Goal: Transaction & Acquisition: Purchase product/service

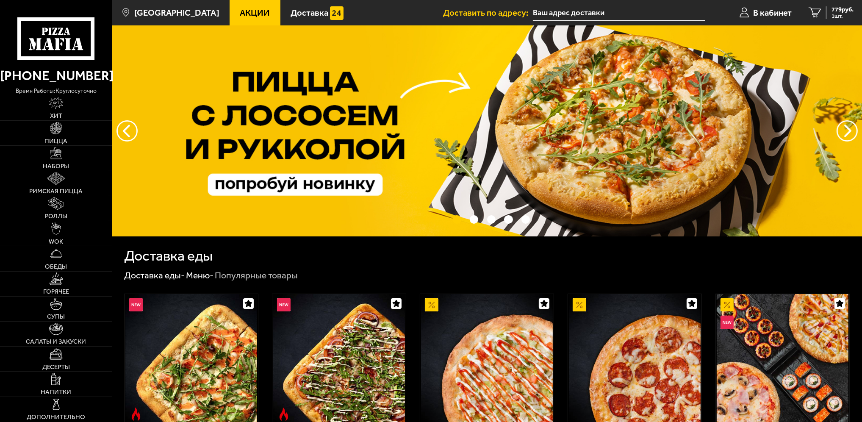
type input "[STREET_ADDRESS]"
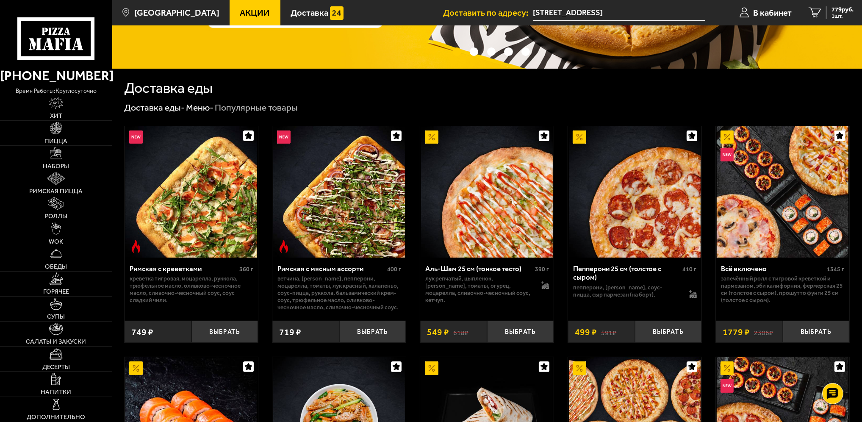
scroll to position [169, 0]
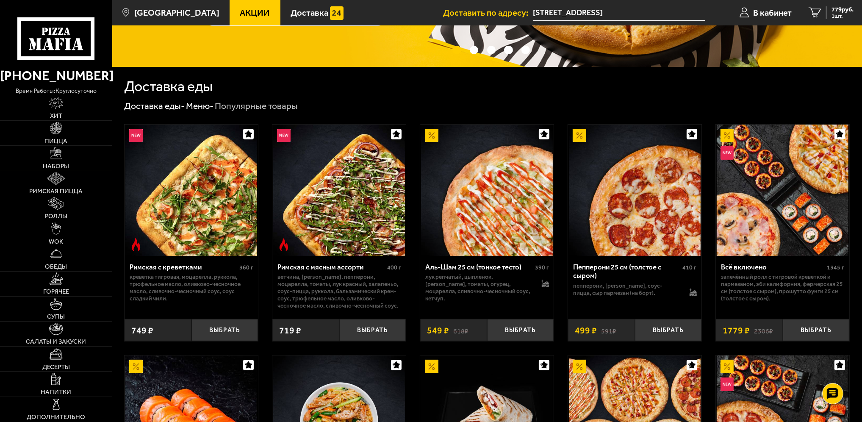
click at [53, 153] on img at bounding box center [56, 153] width 12 height 12
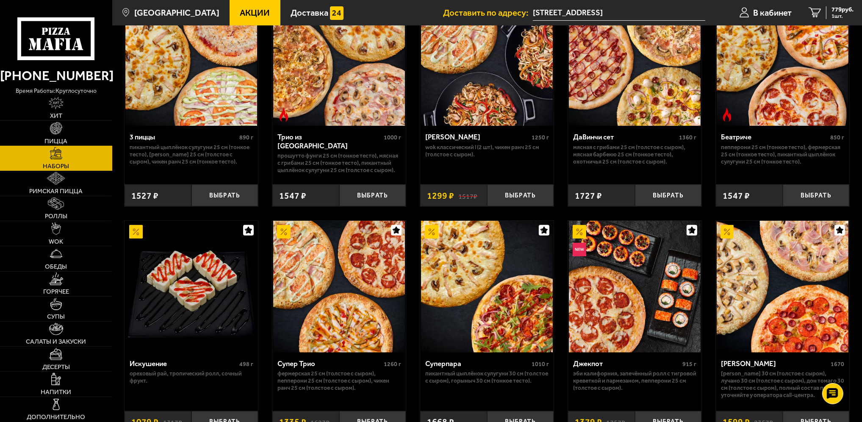
scroll to position [466, 0]
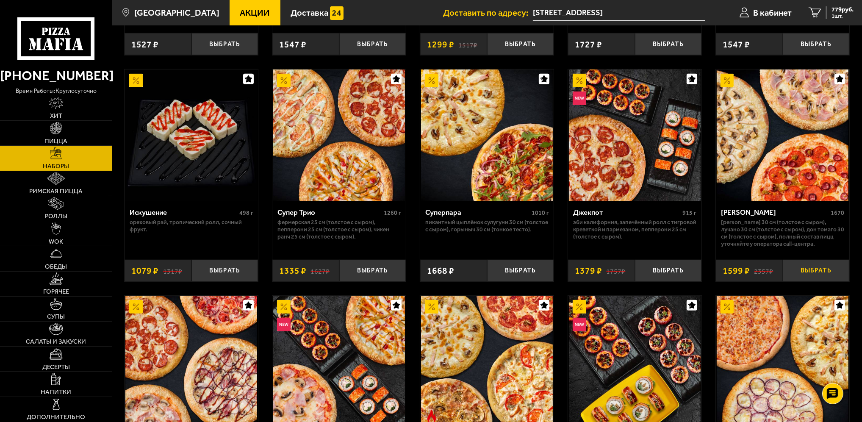
click at [805, 270] on button "Выбрать" at bounding box center [816, 271] width 67 height 22
click at [833, 15] on span "2 шт." at bounding box center [840, 17] width 25 height 6
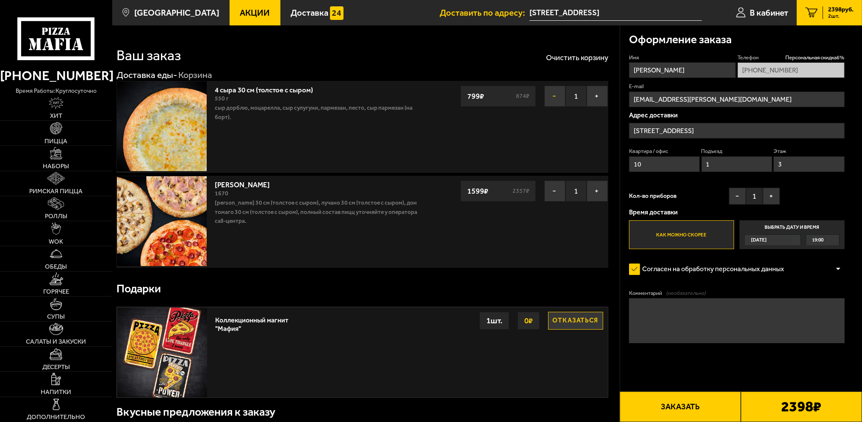
click at [551, 94] on button "−" at bounding box center [555, 96] width 21 height 21
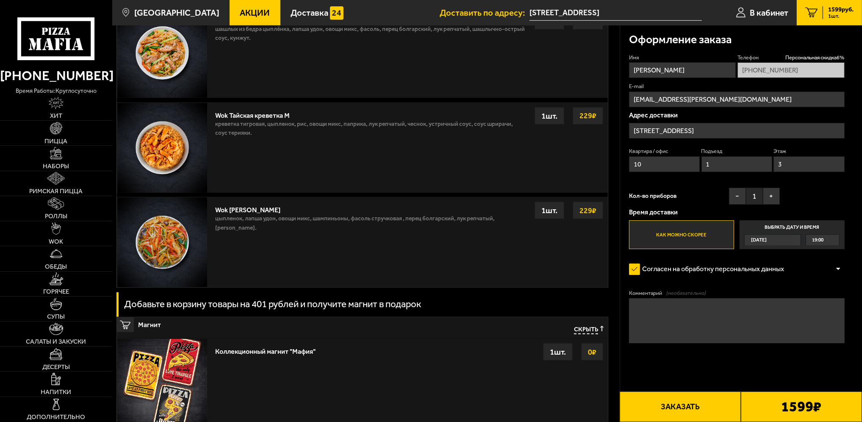
scroll to position [975, 0]
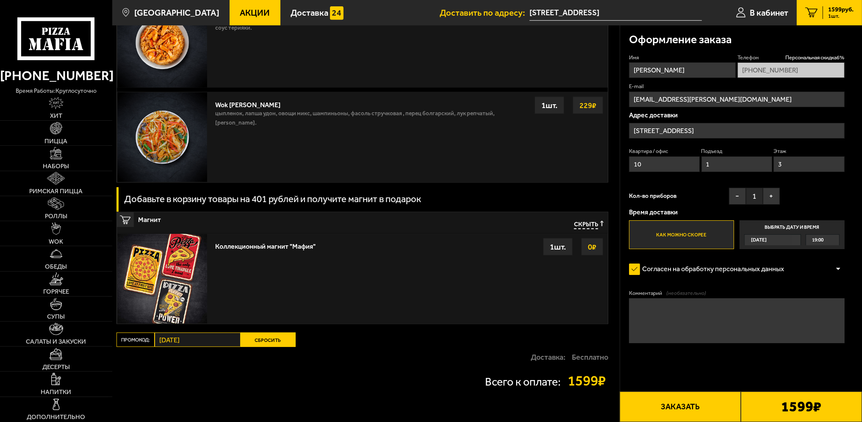
click at [584, 250] on div "0 ₽" at bounding box center [592, 246] width 22 height 17
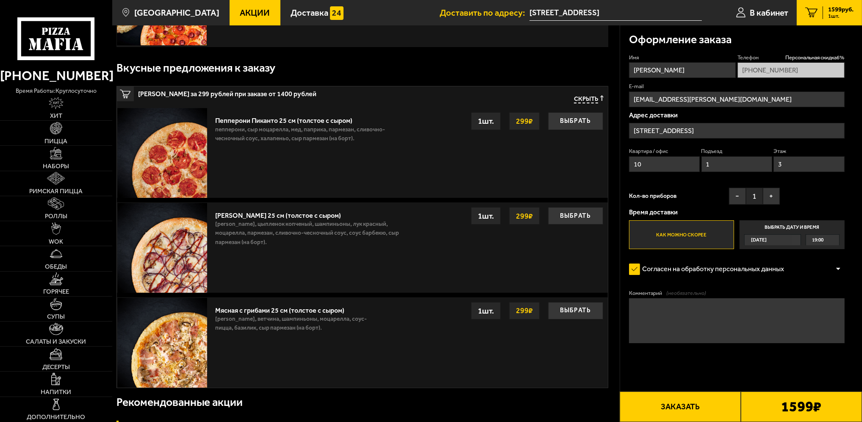
scroll to position [127, 0]
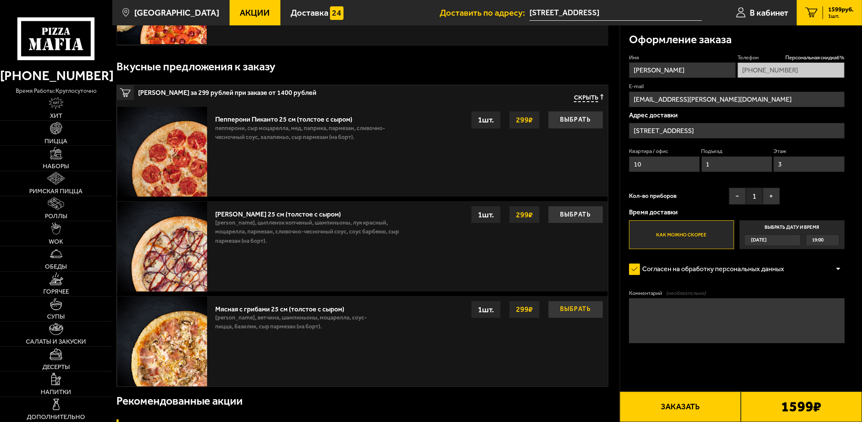
click at [584, 311] on button "Выбрать" at bounding box center [575, 309] width 55 height 17
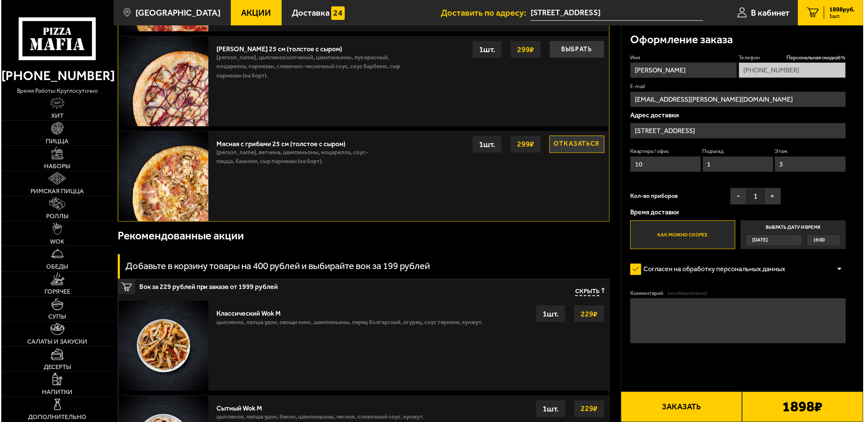
scroll to position [339, 0]
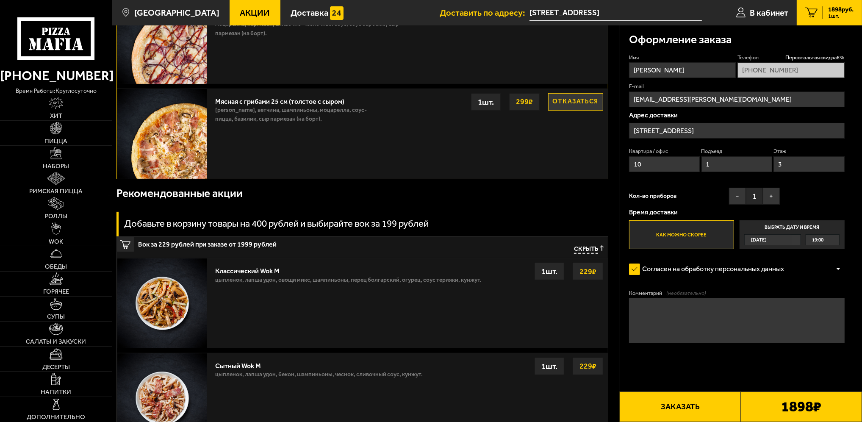
click at [692, 408] on button "Заказать" at bounding box center [680, 407] width 121 height 31
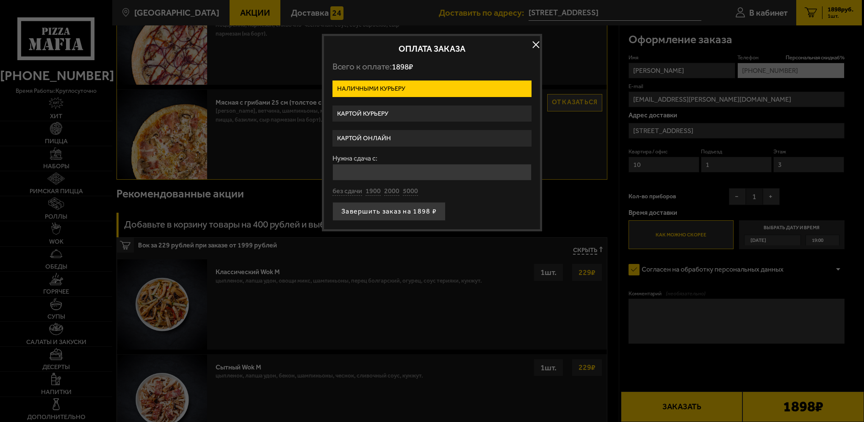
click at [377, 139] on label "Картой онлайн" at bounding box center [432, 138] width 199 height 17
click at [0, 0] on input "Картой онлайн" at bounding box center [0, 0] width 0 height 0
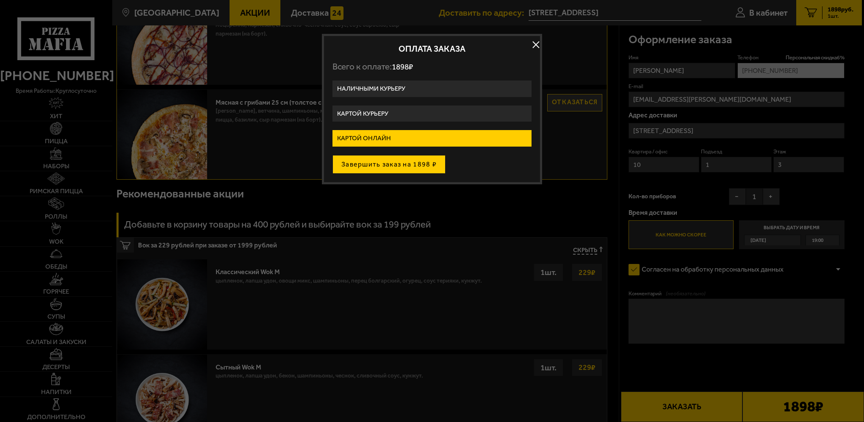
click at [388, 167] on button "Завершить заказ на 1898 ₽" at bounding box center [389, 164] width 113 height 19
